Goal: Transaction & Acquisition: Purchase product/service

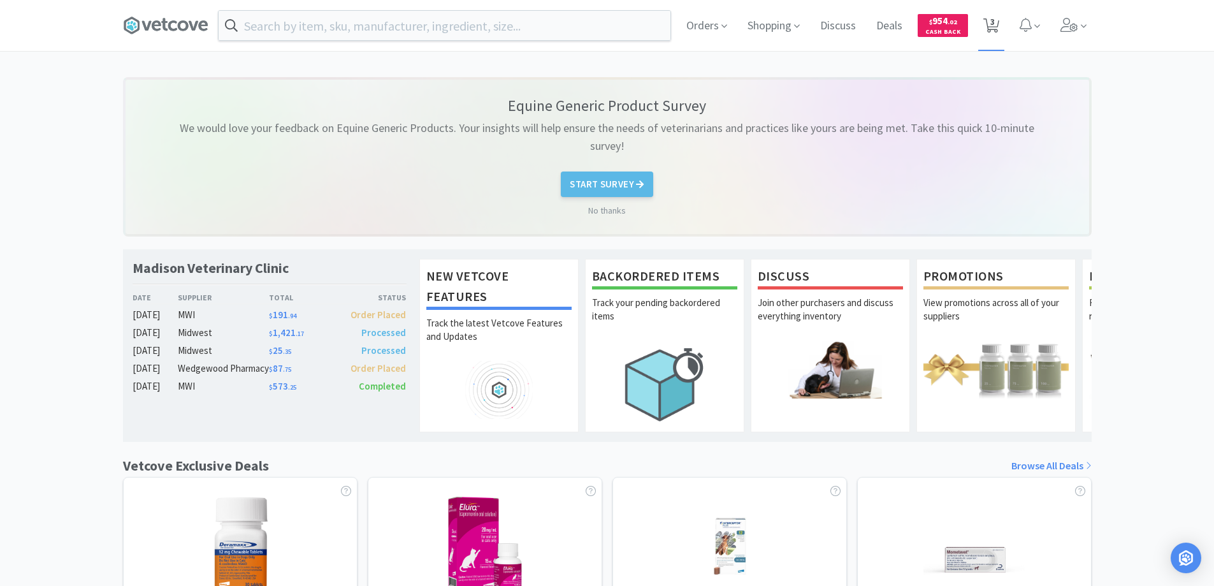
click at [993, 18] on span "3" at bounding box center [992, 21] width 4 height 51
select select "2"
select select "1"
select select "4"
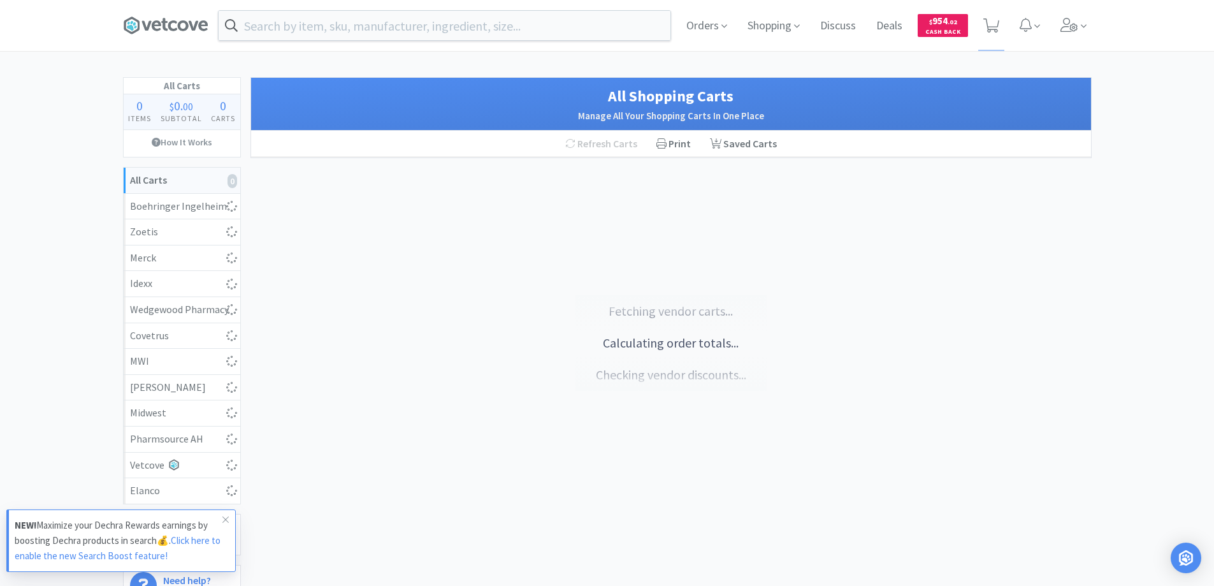
select select "2"
select select "1"
select select "4"
